Goal: Check status: Check status

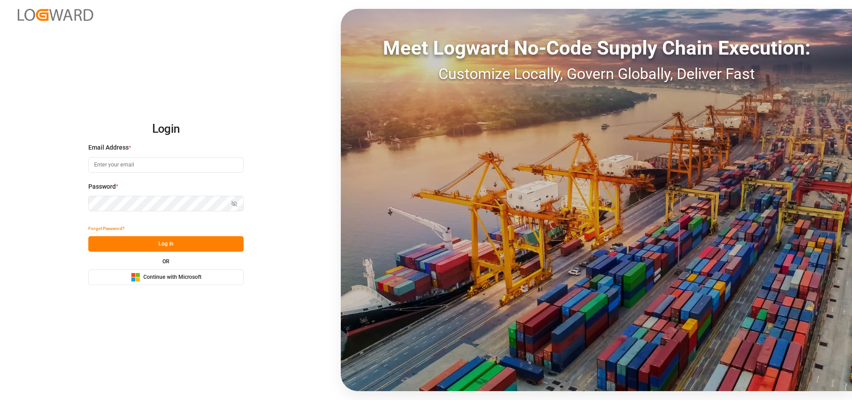
type input "[EMAIL_ADDRESS][PERSON_NAME][DOMAIN_NAME]"
click at [195, 242] on button "Log In" at bounding box center [165, 244] width 155 height 16
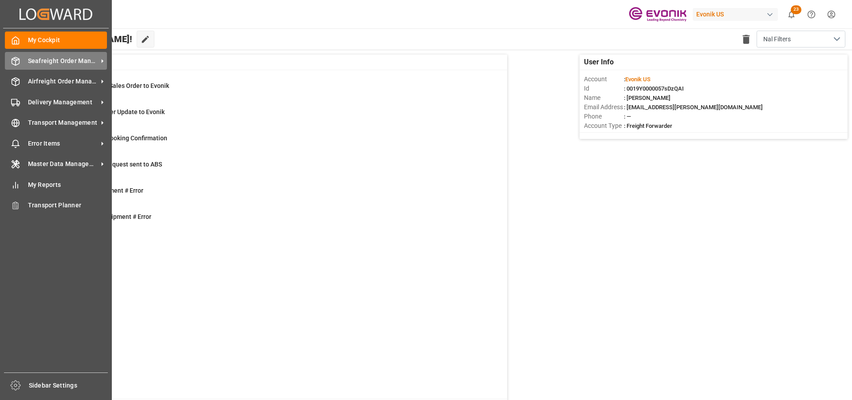
click at [45, 60] on span "Seafreight Order Management" at bounding box center [63, 60] width 70 height 9
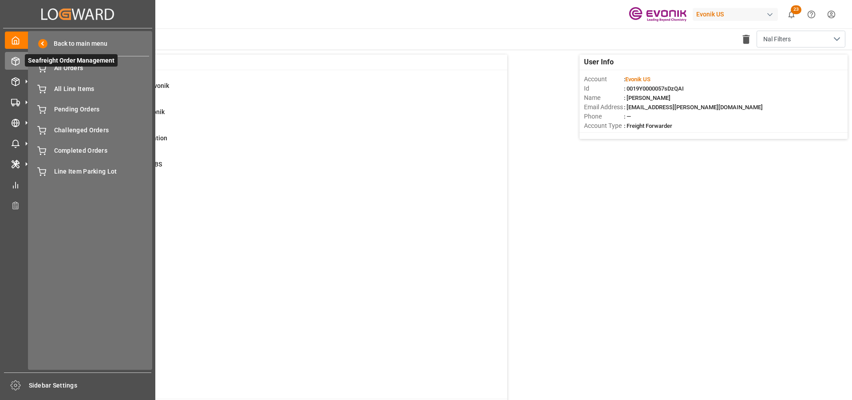
click at [63, 66] on span "Seafreight Order Management" at bounding box center [71, 60] width 93 height 12
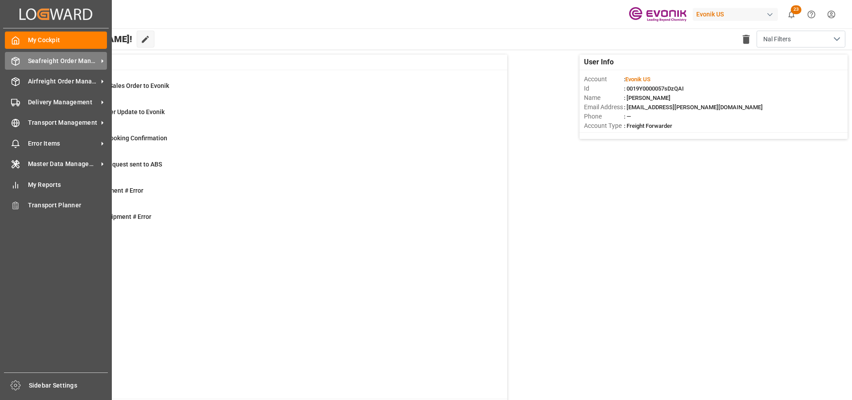
click at [31, 64] on span "Seafreight Order Management" at bounding box center [63, 60] width 70 height 9
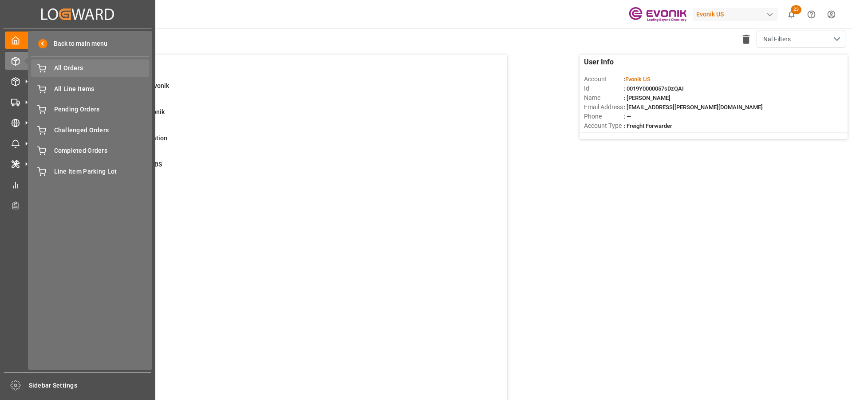
click at [50, 69] on div "All Orders All Orders" at bounding box center [90, 67] width 118 height 17
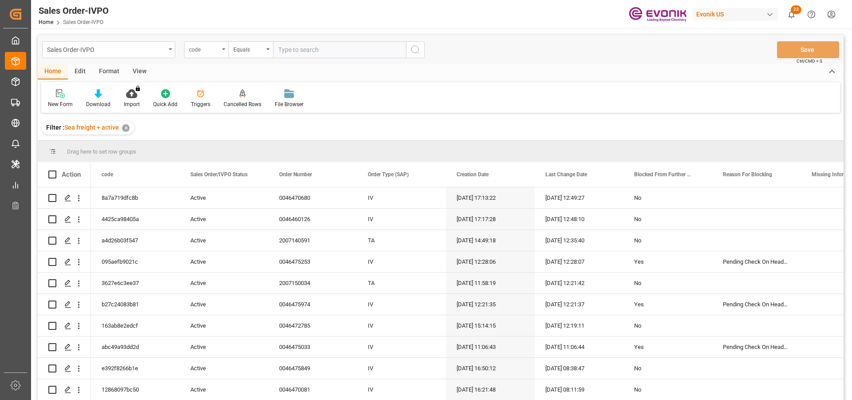
click at [219, 49] on div "code" at bounding box center [204, 48] width 30 height 10
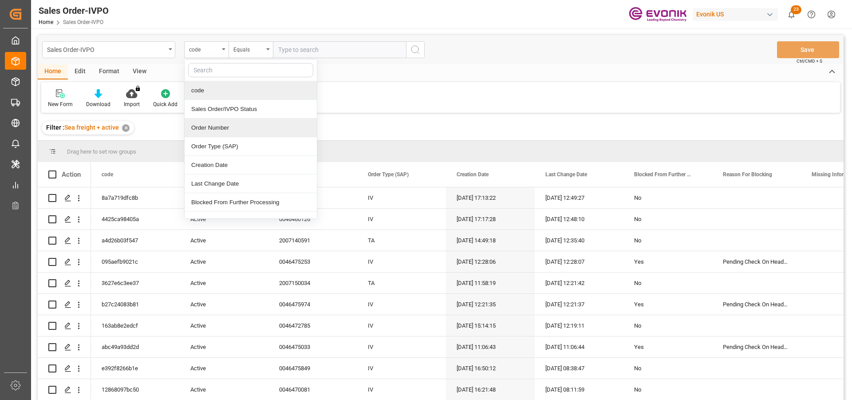
click at [211, 128] on div "Order Number" at bounding box center [251, 127] width 132 height 19
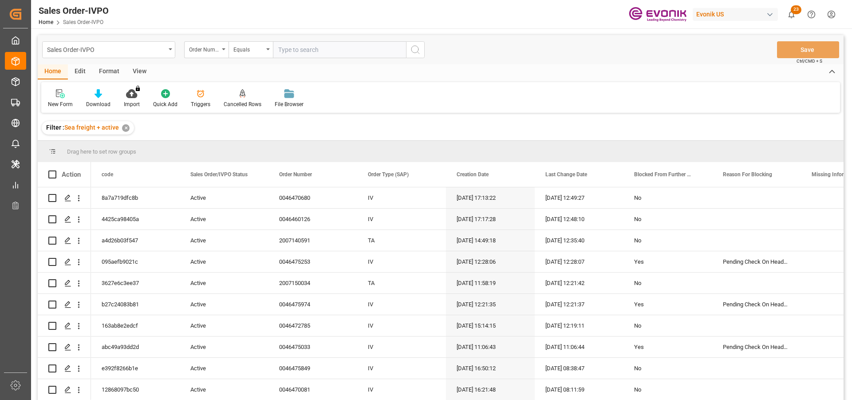
click at [344, 46] on input "text" at bounding box center [339, 49] width 133 height 17
paste input "2007002984"
type input "2007002984"
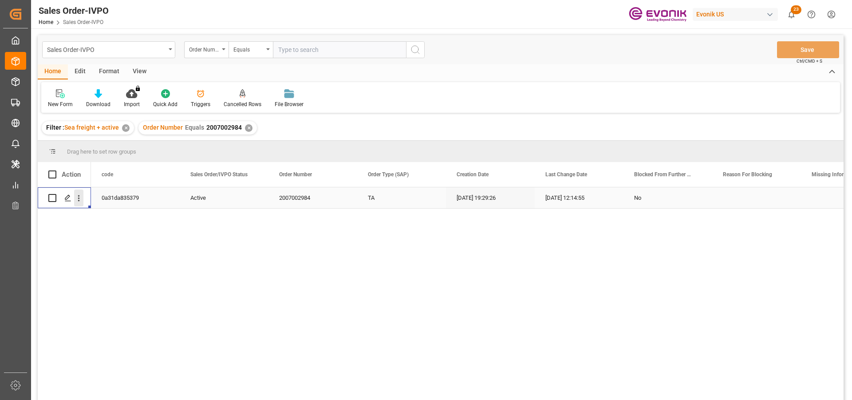
click at [80, 197] on icon "open menu" at bounding box center [78, 197] width 9 height 9
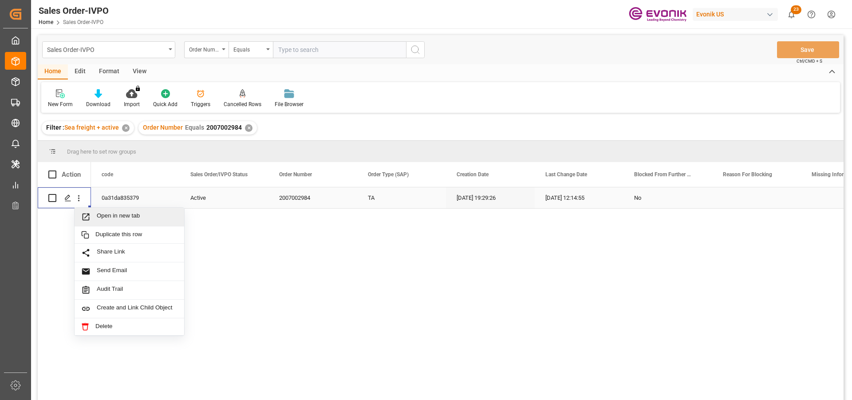
click at [106, 218] on span "Open in new tab" at bounding box center [137, 216] width 81 height 9
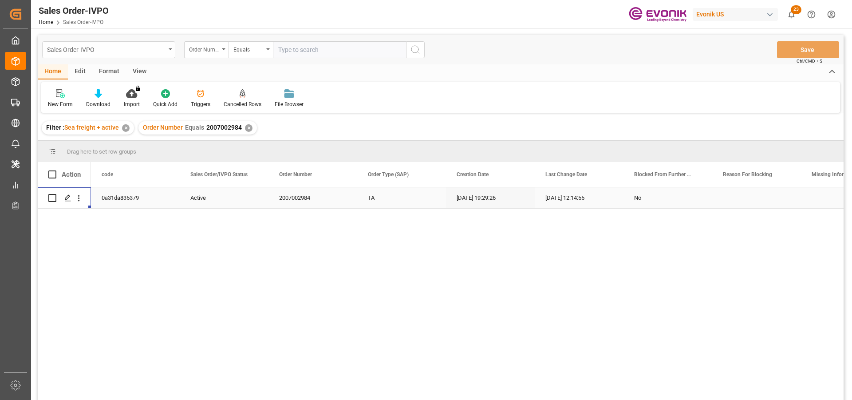
click at [165, 48] on div "Sales Order-IVPO" at bounding box center [106, 48] width 118 height 11
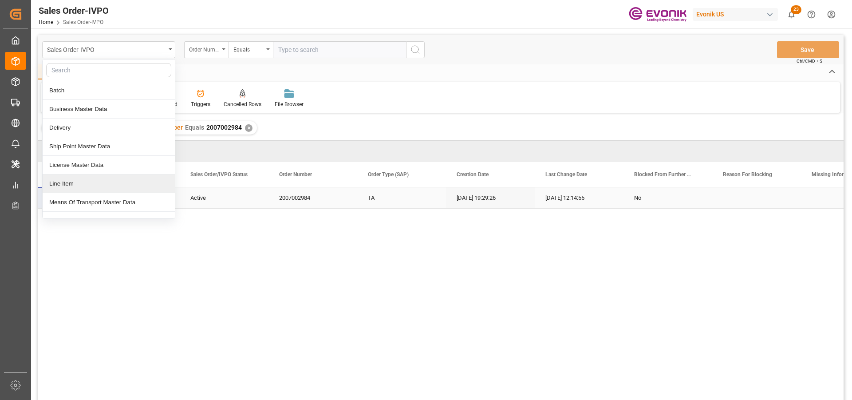
click at [86, 180] on div "Line Item" at bounding box center [109, 183] width 132 height 19
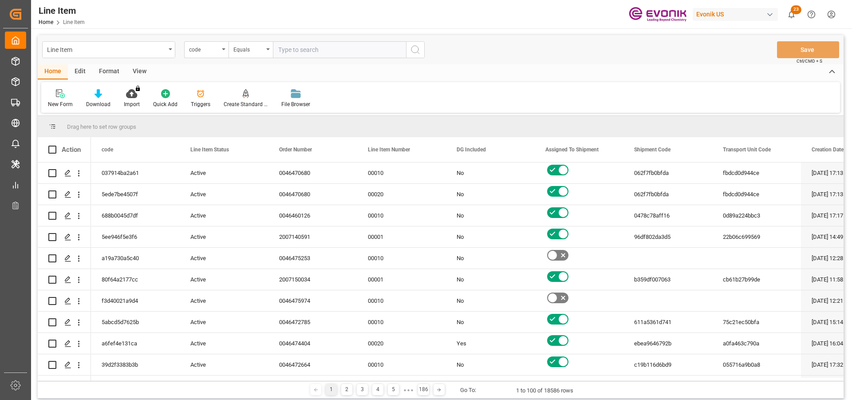
click at [218, 55] on div "code" at bounding box center [206, 49] width 44 height 17
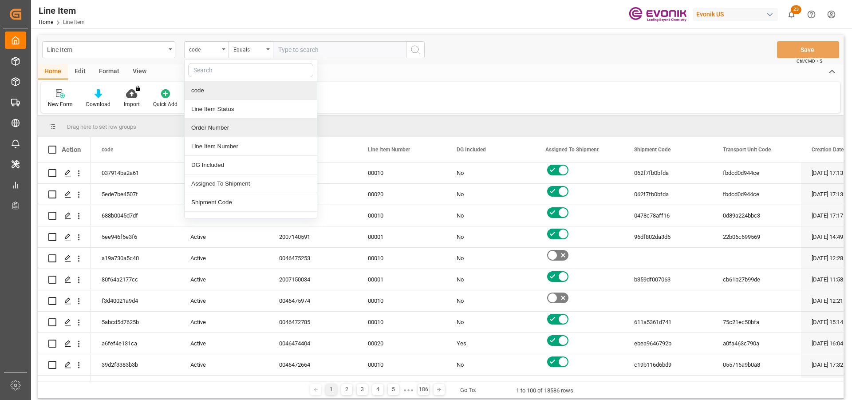
click at [218, 125] on div "Order Number" at bounding box center [251, 127] width 132 height 19
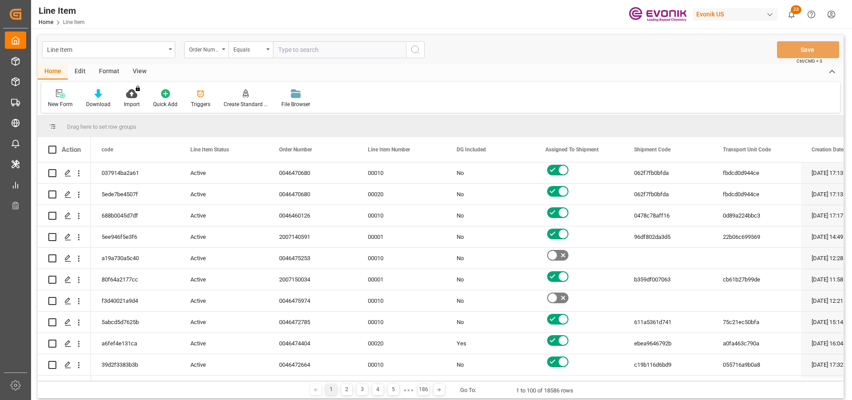
click at [303, 50] on input "text" at bounding box center [339, 49] width 133 height 17
paste input "2007002984"
type input "2007002984"
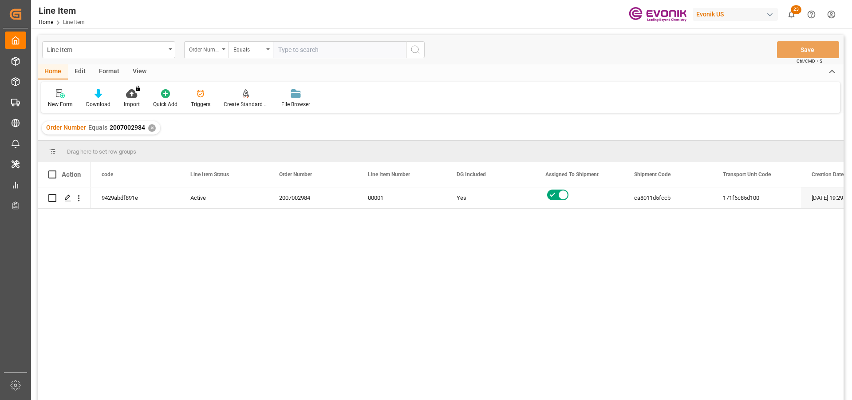
click at [134, 72] on div "View" at bounding box center [139, 71] width 27 height 15
click at [98, 95] on icon at bounding box center [100, 93] width 9 height 9
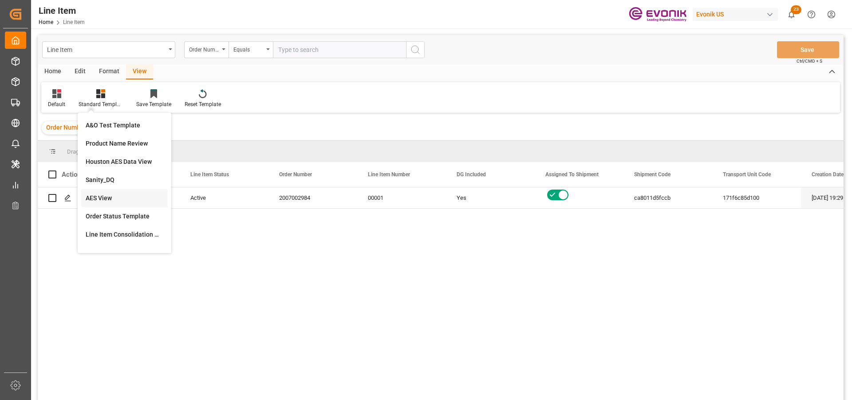
click at [104, 197] on div "AES View" at bounding box center [125, 197] width 78 height 9
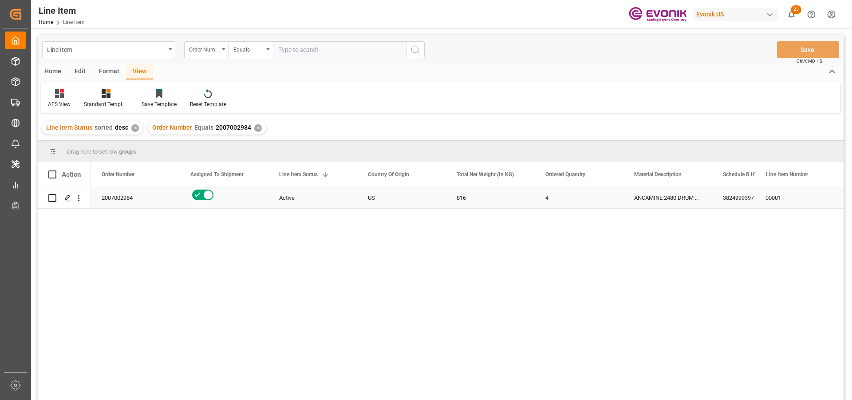
click at [261, 194] on div "Press SPACE to select this row." at bounding box center [224, 197] width 89 height 21
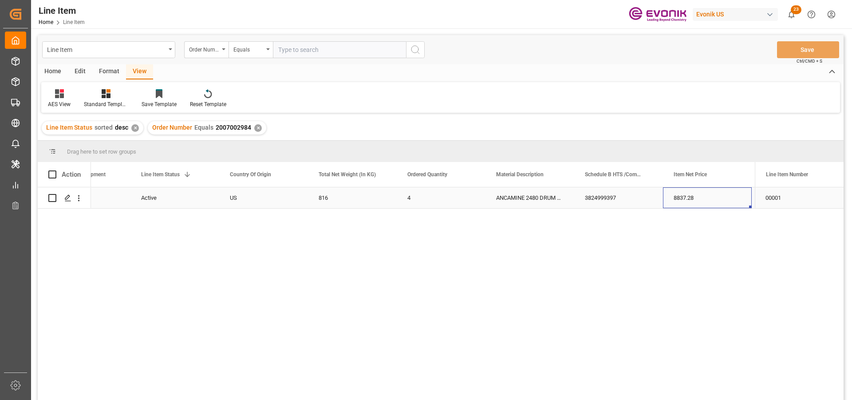
scroll to position [0, 227]
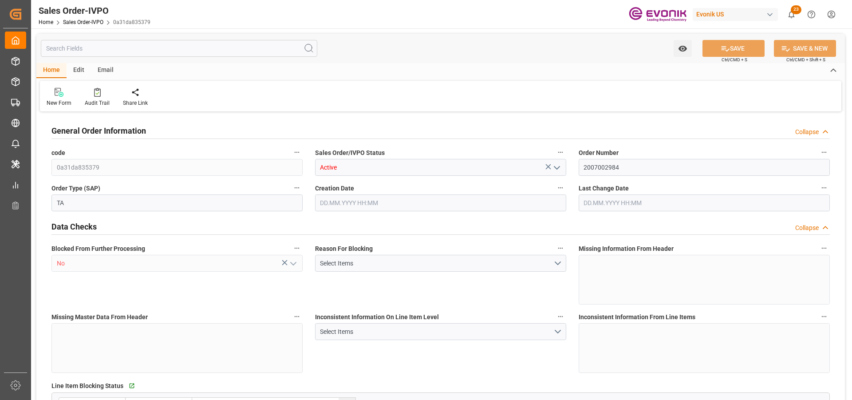
type input "CNSHA"
type input "0"
type input "1"
type input "903.2"
type input "[DATE] 19:29"
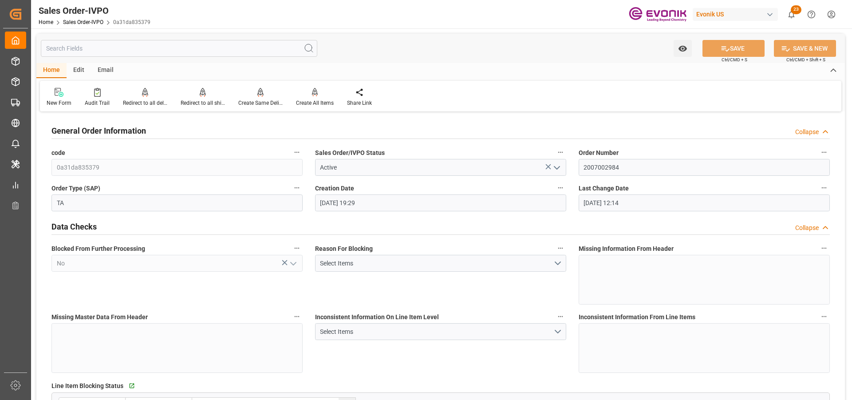
type input "[DATE] 12:14"
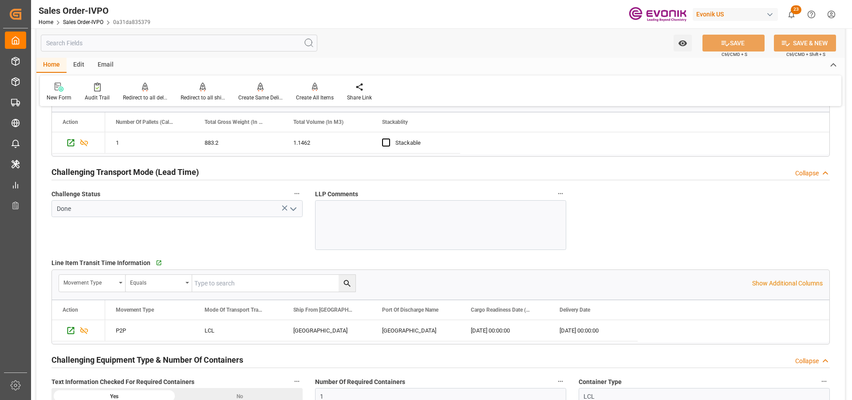
scroll to position [1270, 0]
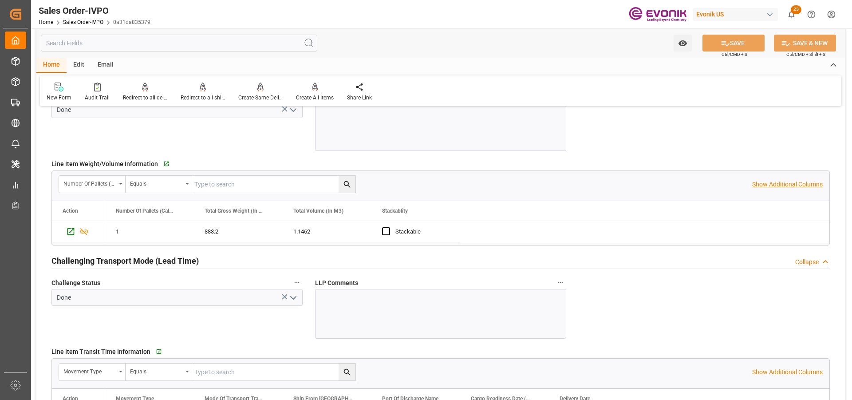
click at [785, 187] on p "Show Additional Columns" at bounding box center [787, 184] width 71 height 9
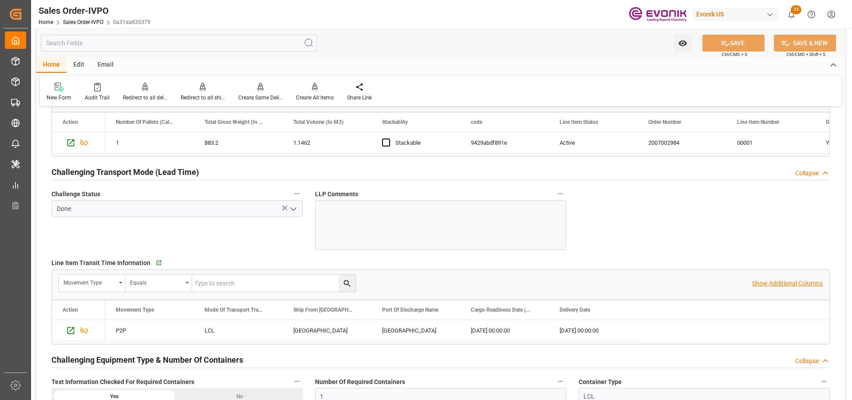
click at [792, 283] on p "Show Additional Columns" at bounding box center [787, 283] width 71 height 9
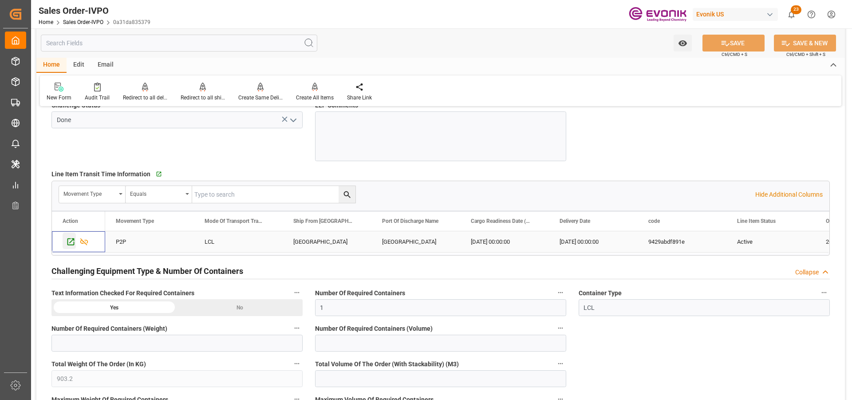
click at [68, 240] on icon "Press SPACE to select this row." at bounding box center [70, 241] width 9 height 9
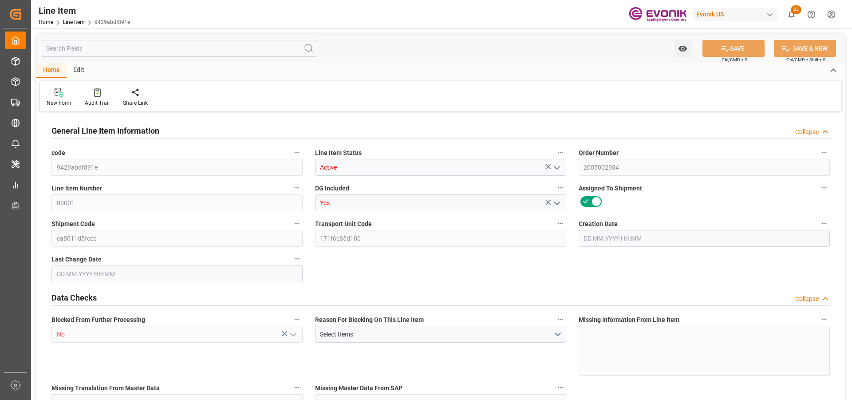
type input "9429abdf891e"
type input "Active"
type input "2007002984"
type input "00001"
type input "Yes"
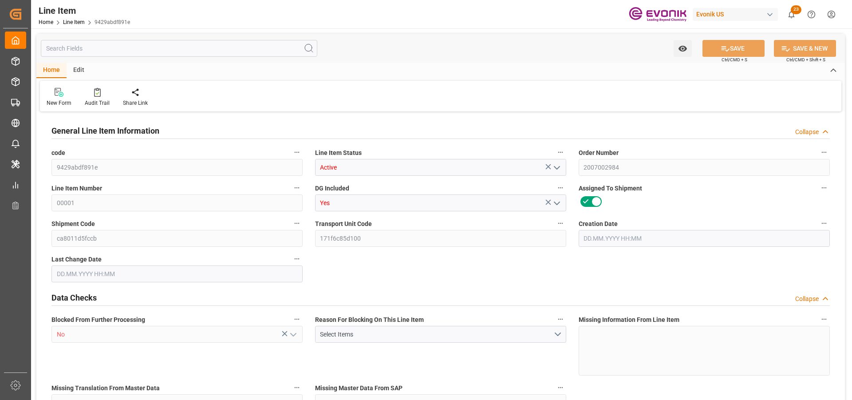
type input "ca8011d5fccb"
type input "171f6c85d100"
type input "No"
type input "DR"
type input "Yes"
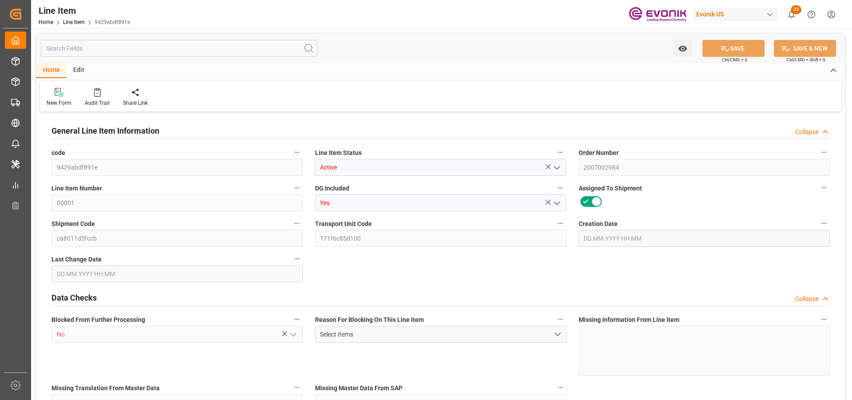
type input "99098441"
type textarea "ANCAMINE 2480 DRUM 204KG"
type input "USD"
type input "PACK"
type input "3824999397"
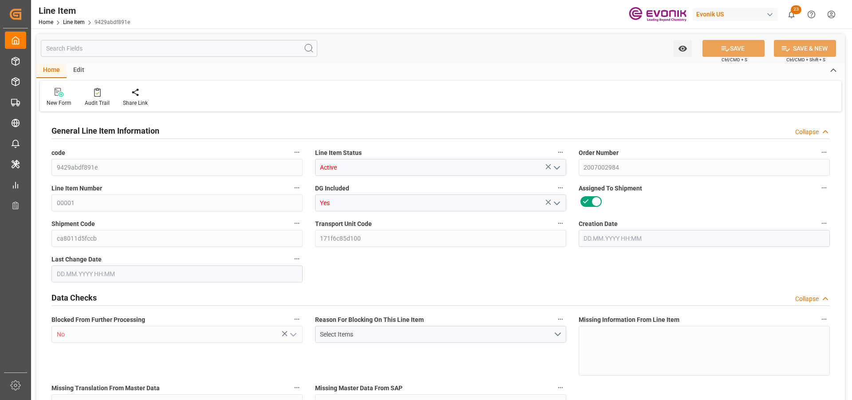
type input "EAR99"
type input "US"
type input "DR"
type input "KGM"
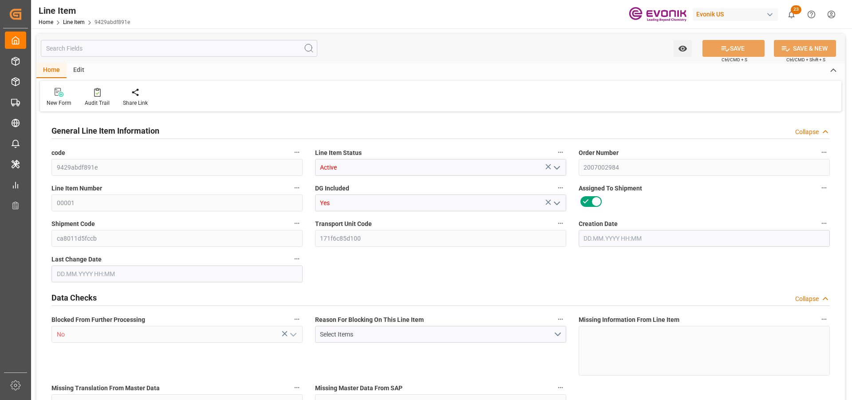
type textarea "KGM"
type input "KGM"
type textarea "KGM"
type input "M3"
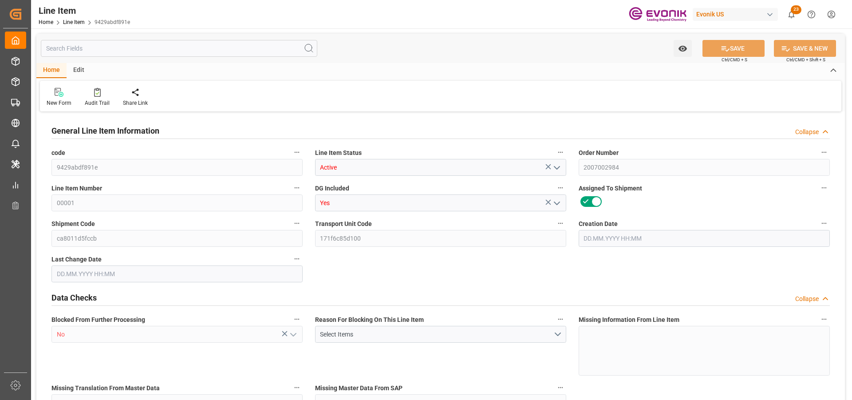
type textarea "DMQ"
type input "M3"
type input "DR"
type input "KGM"
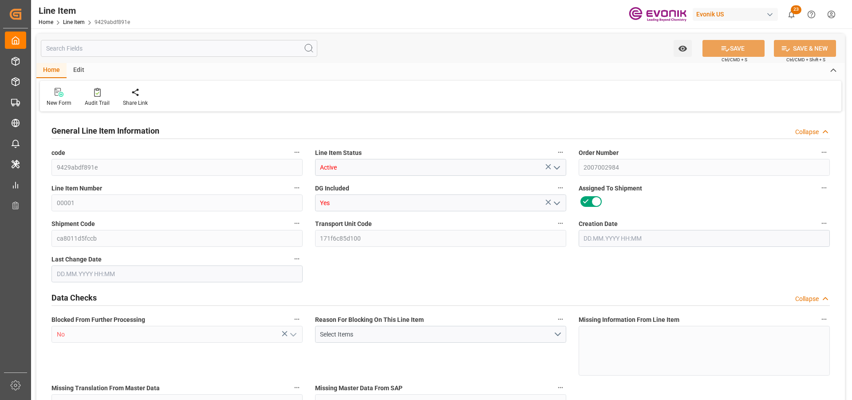
type input "M3"
type input "1"
type input "883.2"
type input "816"
type input "1.1462"
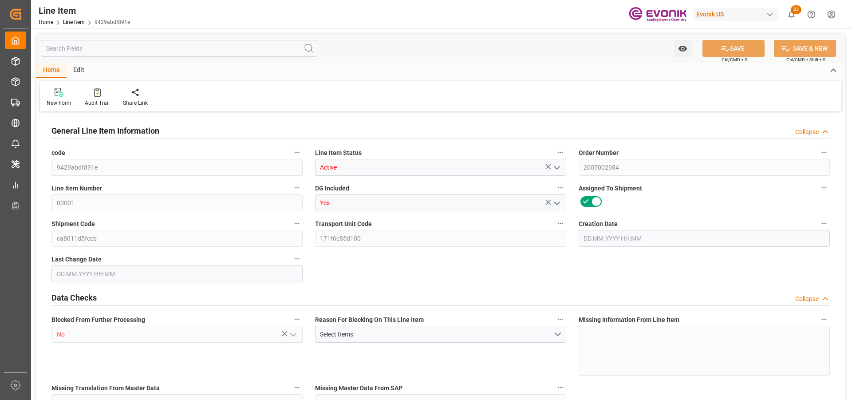
type input "4"
type input "8837.28"
type input "4"
type input "883.2"
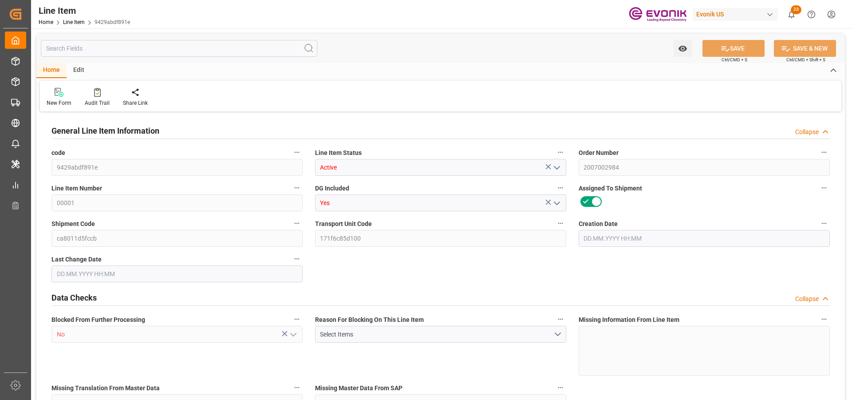
type input "883.2"
type input "903.2"
type input "816"
type input "1.1462"
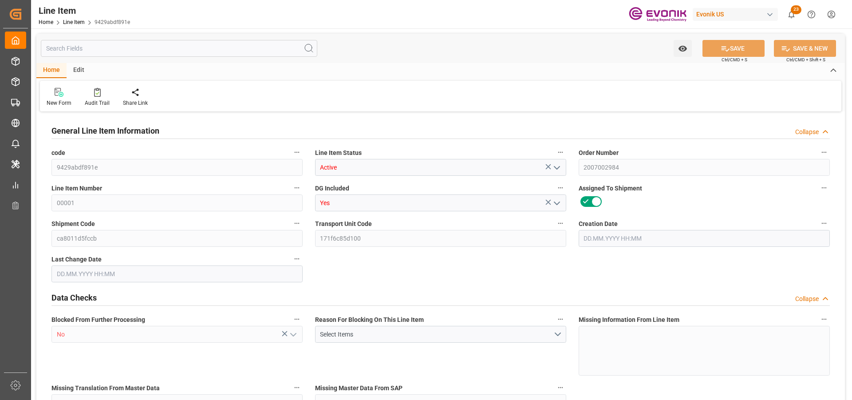
type input "1146.248"
type input "4"
type input "883.2"
type input "816"
type input "1.1462"
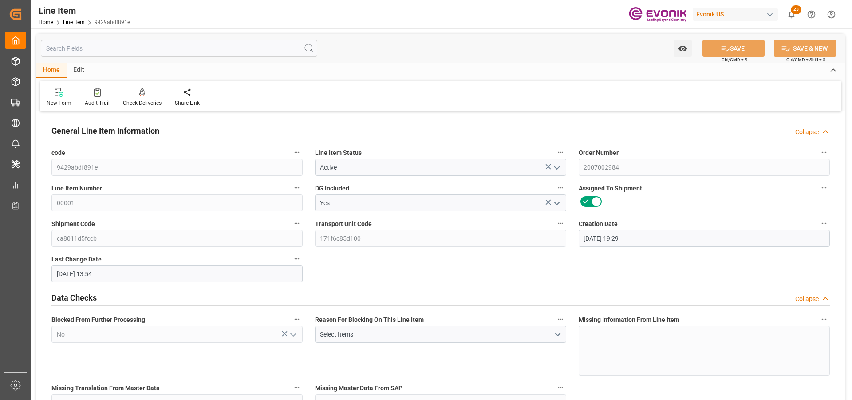
type input "[DATE] 19:29"
type input "18.08.2025 13:54"
type input "04.10.2025"
type input "22.08.2025"
type input "12.08.2025"
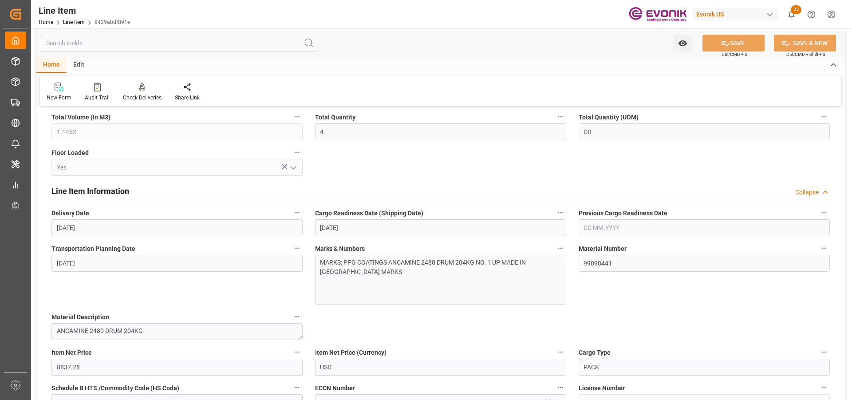
scroll to position [355, 0]
